Goal: Book appointment/travel/reservation

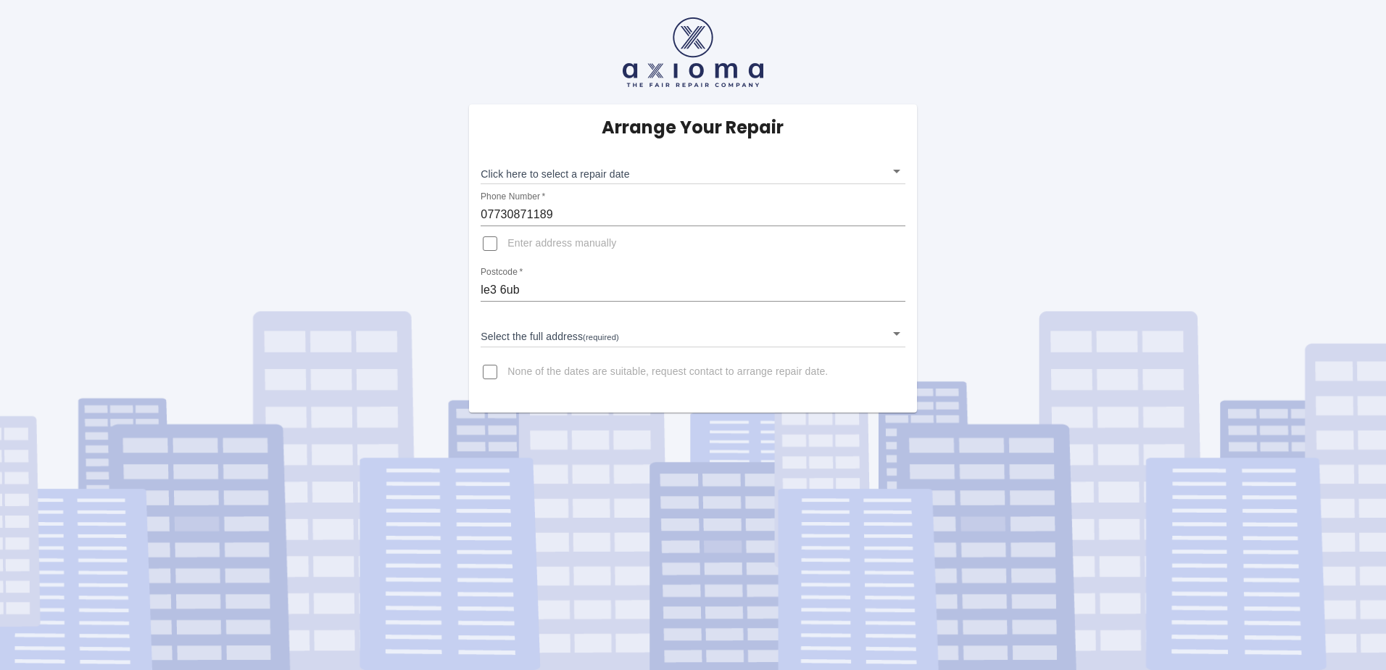
click at [692, 330] on body "Arrange Your Repair Click here to select a repair date ​ Phone Number   * 07730…" at bounding box center [693, 335] width 1386 height 670
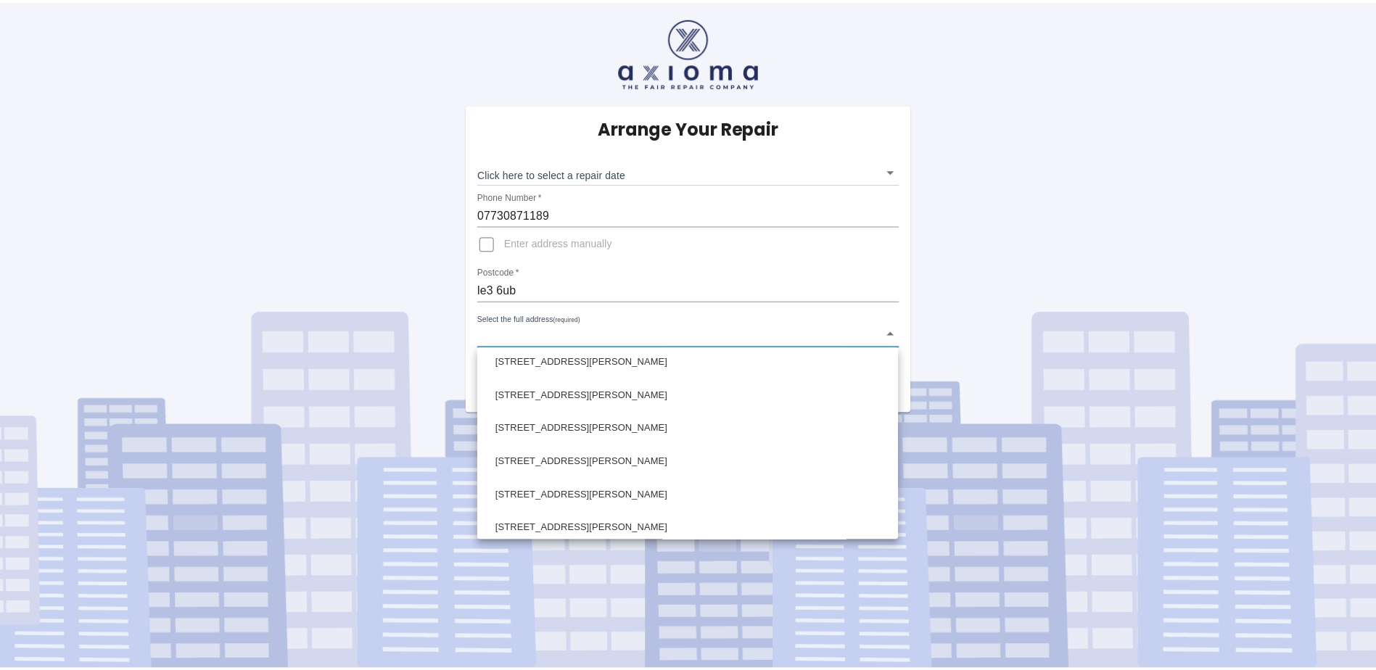
scroll to position [241, 0]
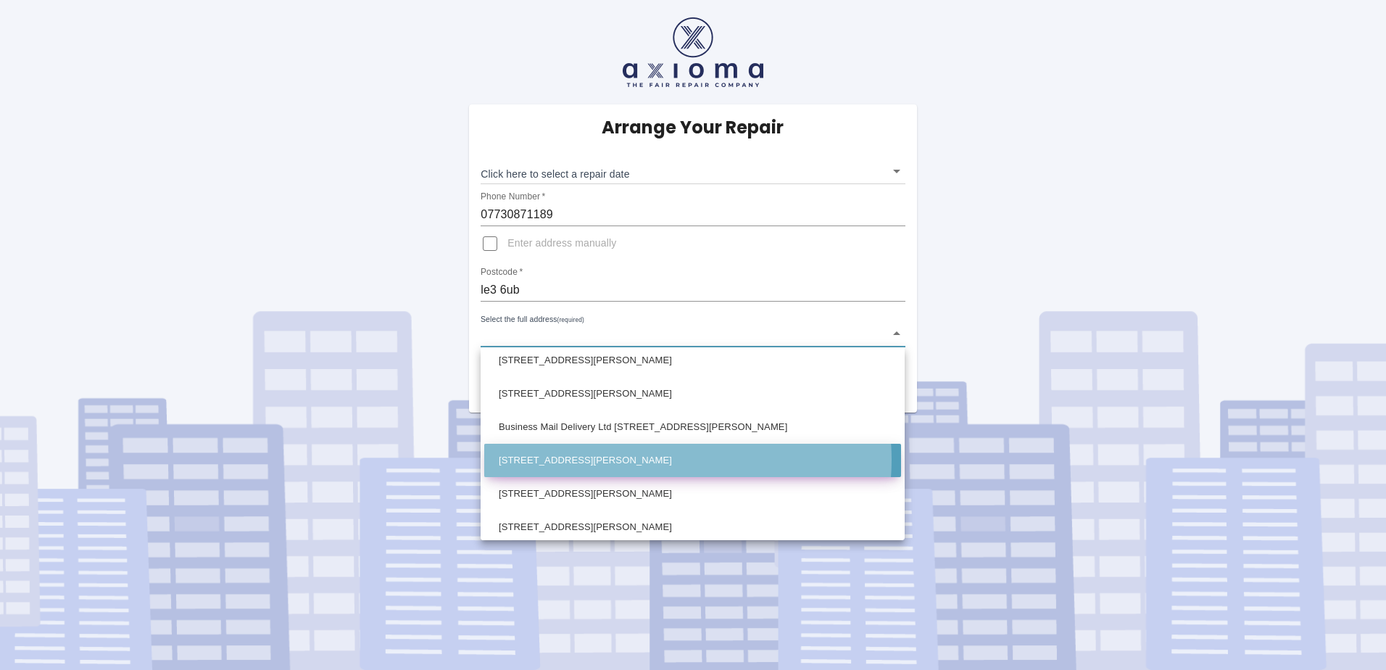
click at [670, 460] on li "[STREET_ADDRESS][PERSON_NAME]" at bounding box center [692, 460] width 417 height 33
type input "26 Appleby Close Leicester Leicestershire"
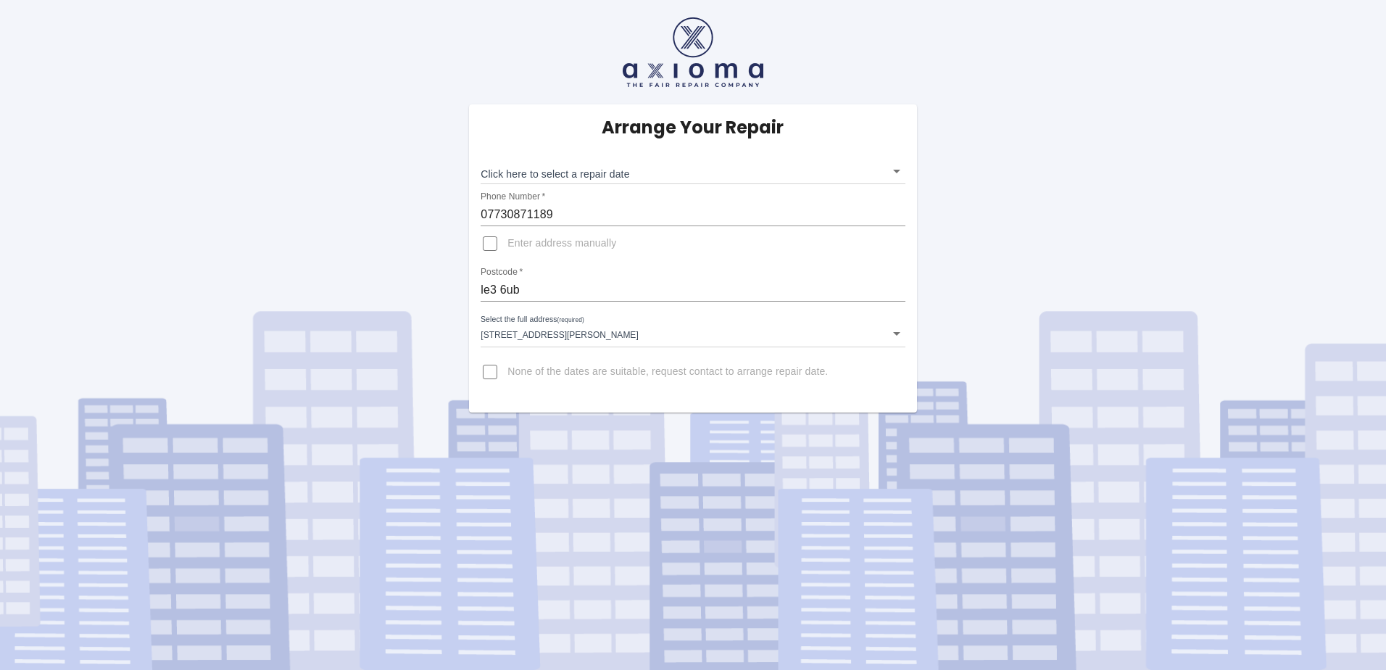
click at [896, 170] on body "Arrange Your Repair Click here to select a repair date ​ Phone Number   * 07730…" at bounding box center [693, 335] width 1386 height 670
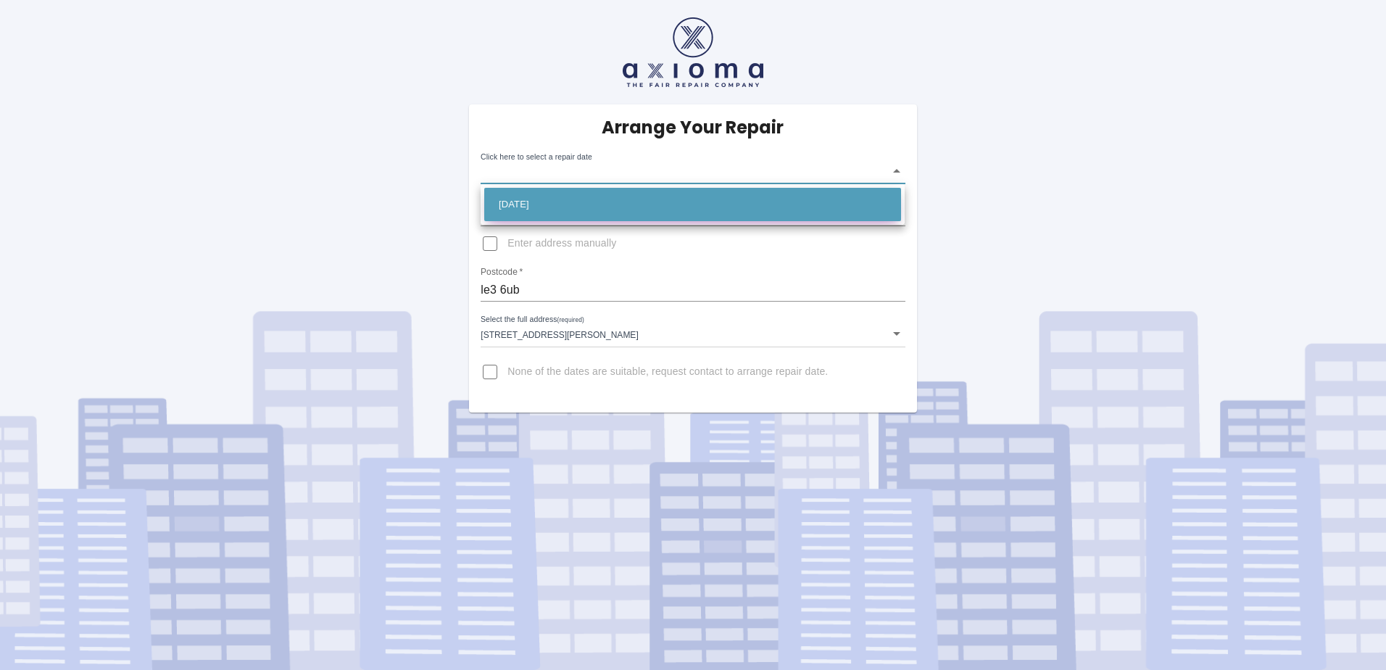
click at [811, 197] on li "Sat Aug 23 2025" at bounding box center [692, 204] width 417 height 33
type input "2025-08-23T00:00:00.000Z"
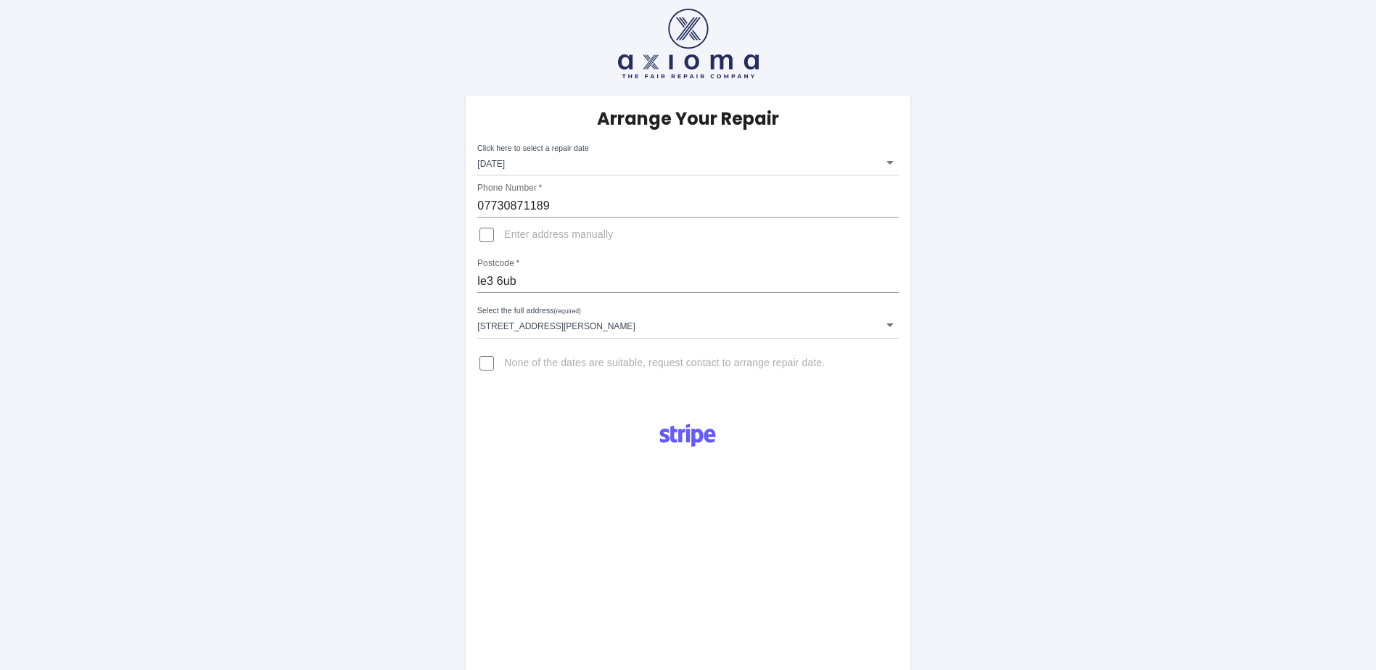
scroll to position [0, 0]
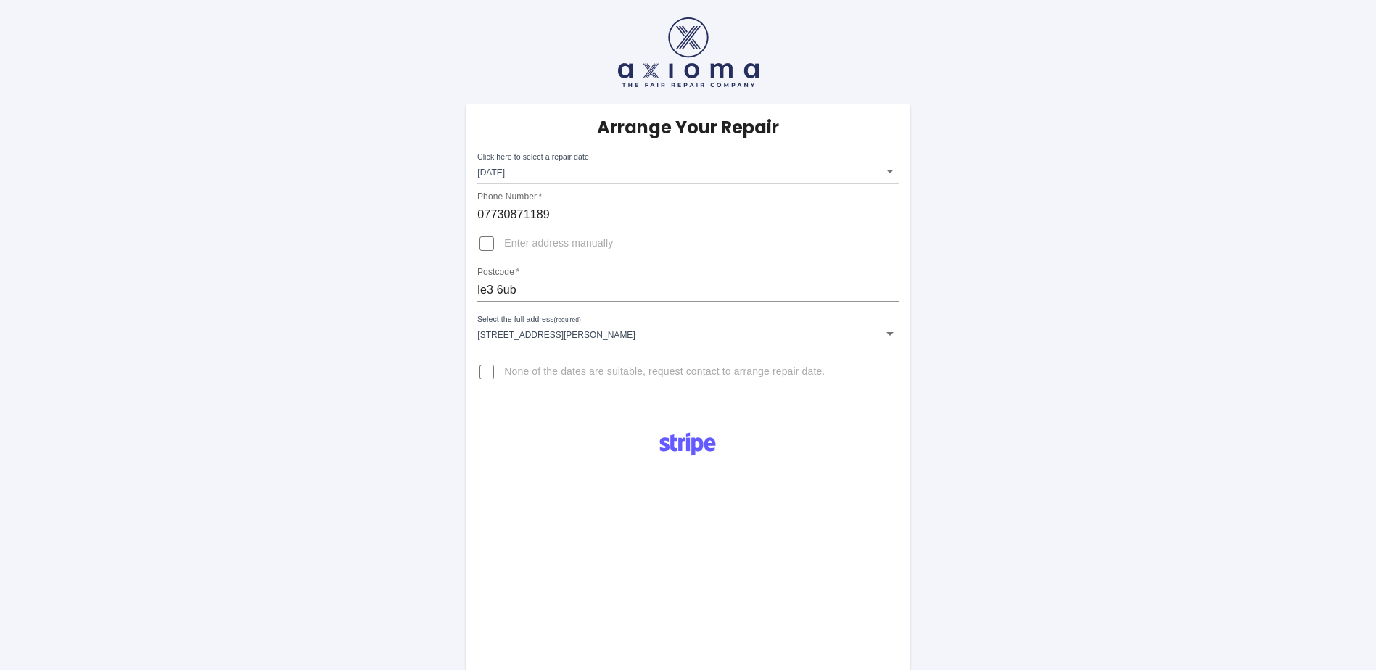
click at [288, 231] on div "Arrange Your Repair Click here to select a repair date Sat Aug 23 2025 2025-08-…" at bounding box center [687, 549] width 1397 height 1098
click at [276, 342] on div "Arrange Your Repair Click here to select a repair date Sat Aug 23 2025 2025-08-…" at bounding box center [687, 549] width 1397 height 1098
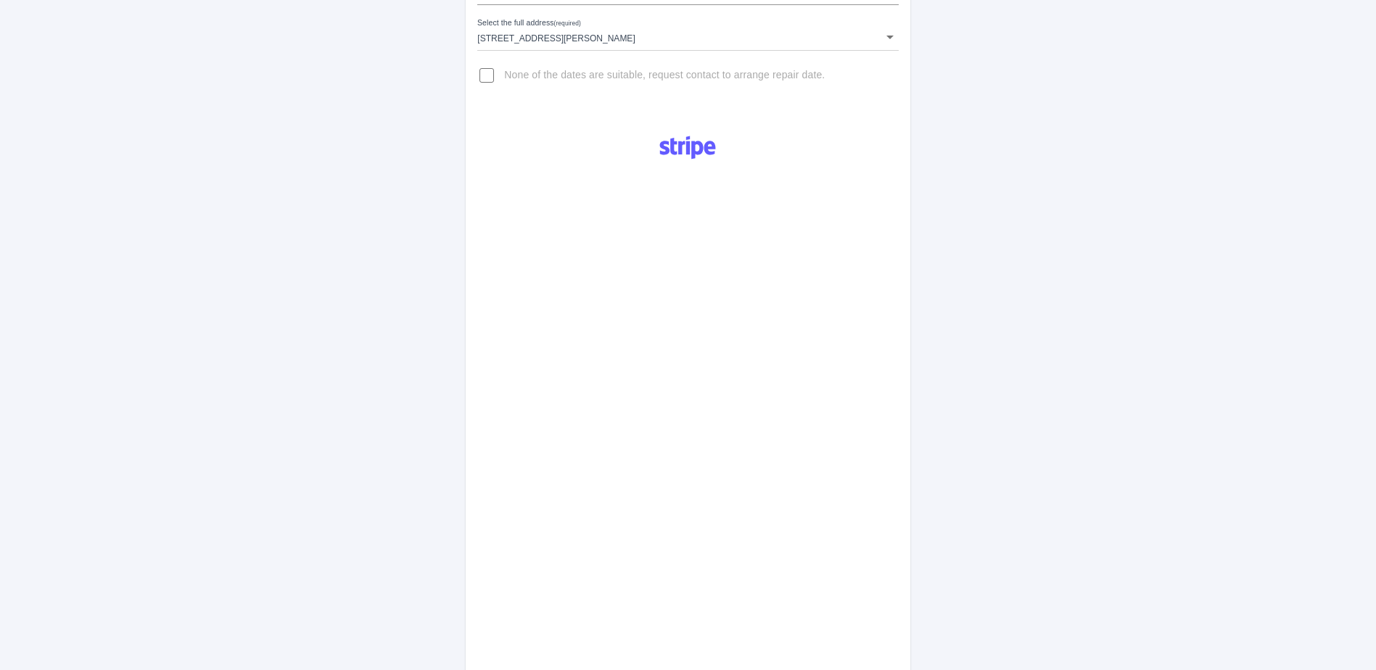
scroll to position [511, 0]
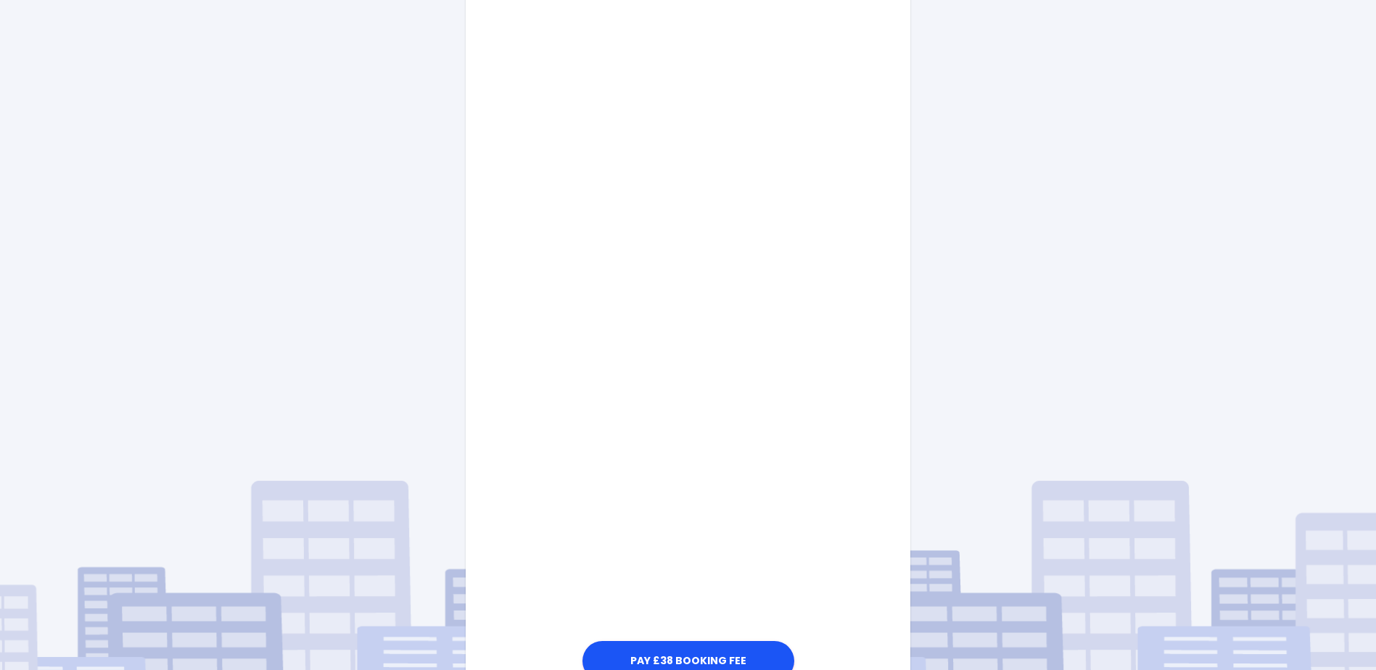
click at [832, 449] on div "Pay £38 Booking Fee" at bounding box center [688, 297] width 444 height 777
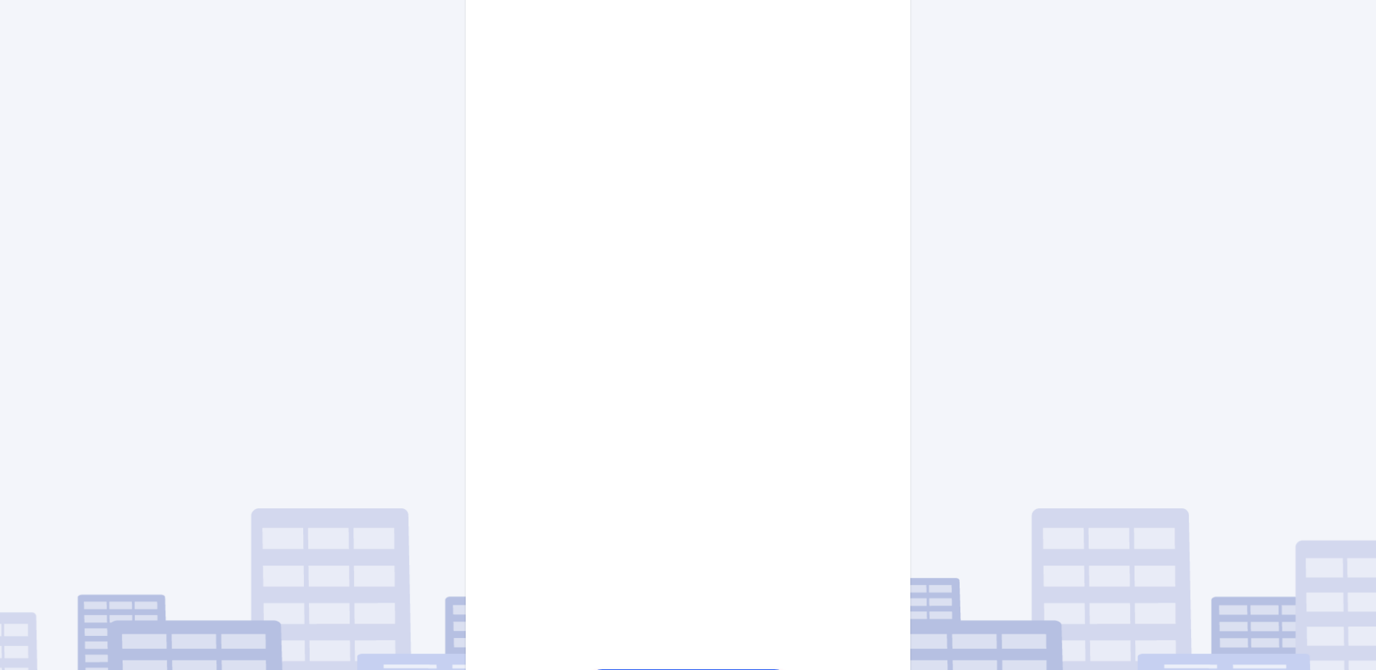
click at [874, 434] on div "Pay £38 Booking Fee" at bounding box center [688, 311] width 444 height 804
drag, startPoint x: 1004, startPoint y: 330, endPoint x: 1002, endPoint y: 347, distance: 17.5
click at [1005, 330] on div "Arrange Your Repair Click here to select a repair date Sat Aug 23 2025 2025-08-…" at bounding box center [687, 177] width 1397 height 1376
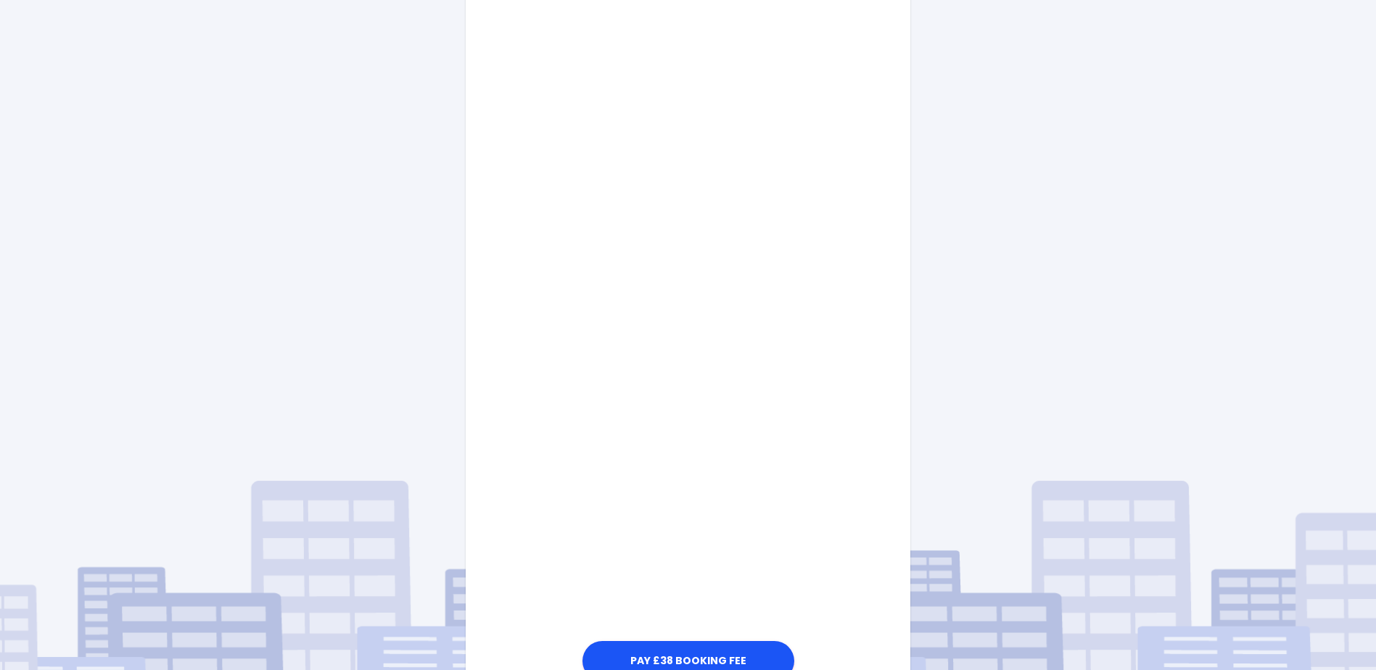
click at [836, 446] on div "Pay £38 Booking Fee" at bounding box center [688, 297] width 444 height 777
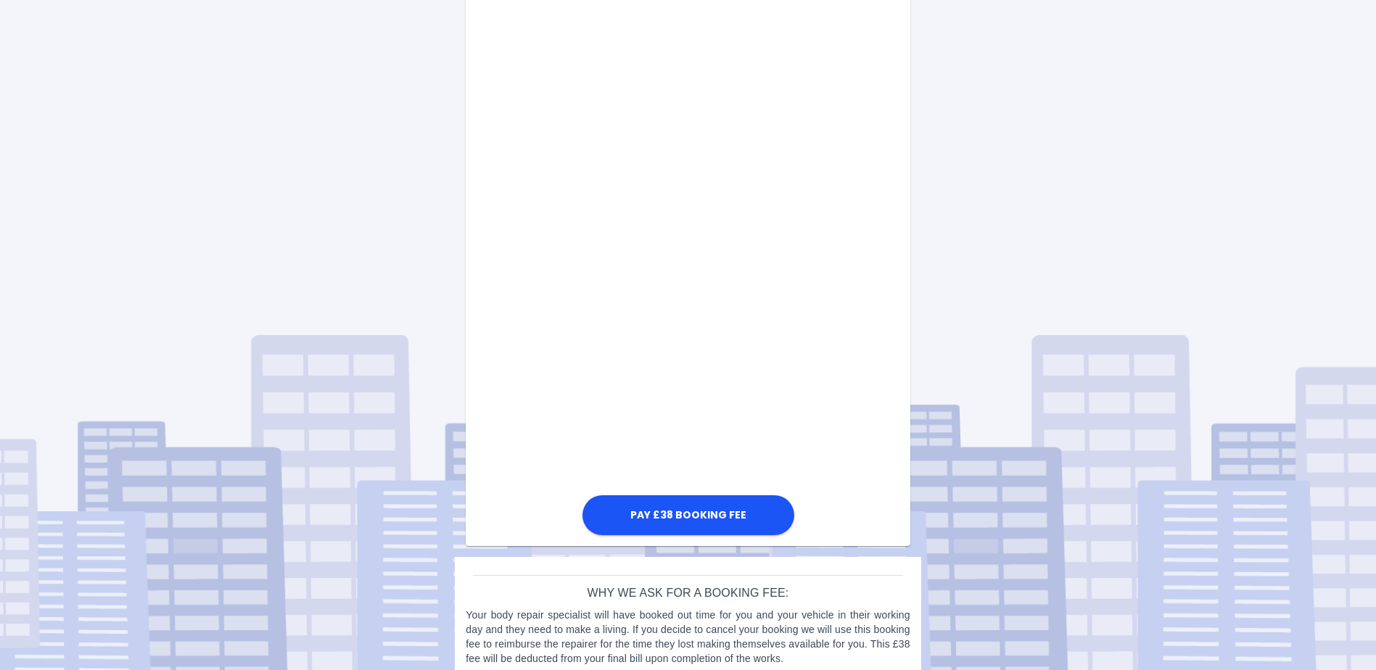
scroll to position [678, 0]
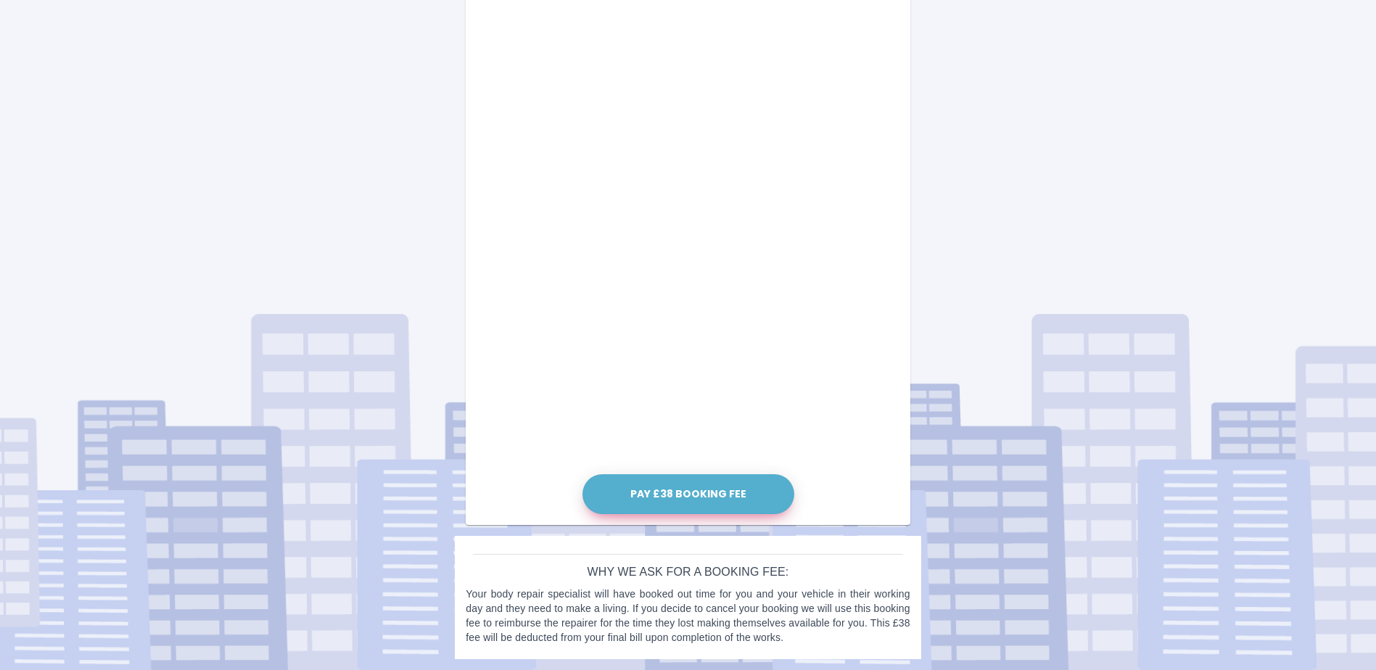
click at [684, 493] on button "Pay £38 Booking Fee" at bounding box center [688, 494] width 212 height 40
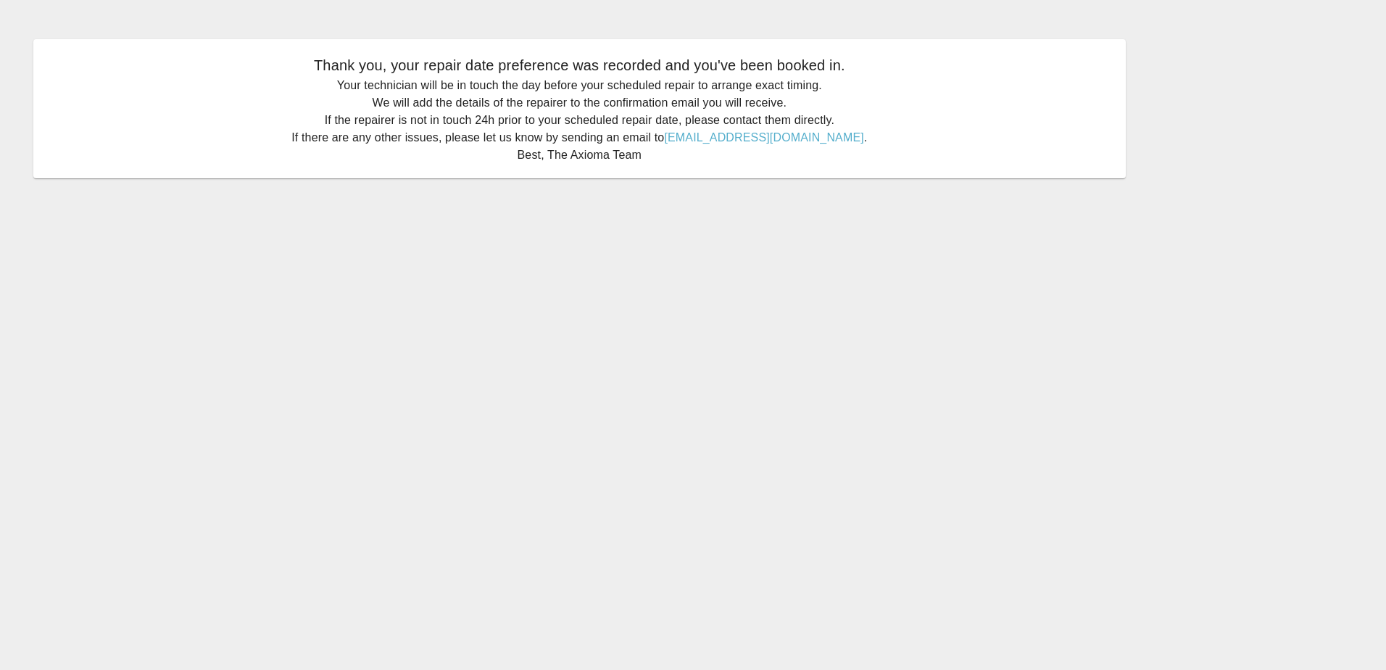
drag, startPoint x: 823, startPoint y: 302, endPoint x: 840, endPoint y: 301, distance: 17.5
click at [823, 302] on main "Thank you, your repair date preference was recorded and you've been booked in. …" at bounding box center [693, 335] width 1386 height 670
click at [621, 270] on main "Thank you, your repair date preference was recorded and you've been booked in. …" at bounding box center [693, 335] width 1386 height 670
